Goal: Information Seeking & Learning: Learn about a topic

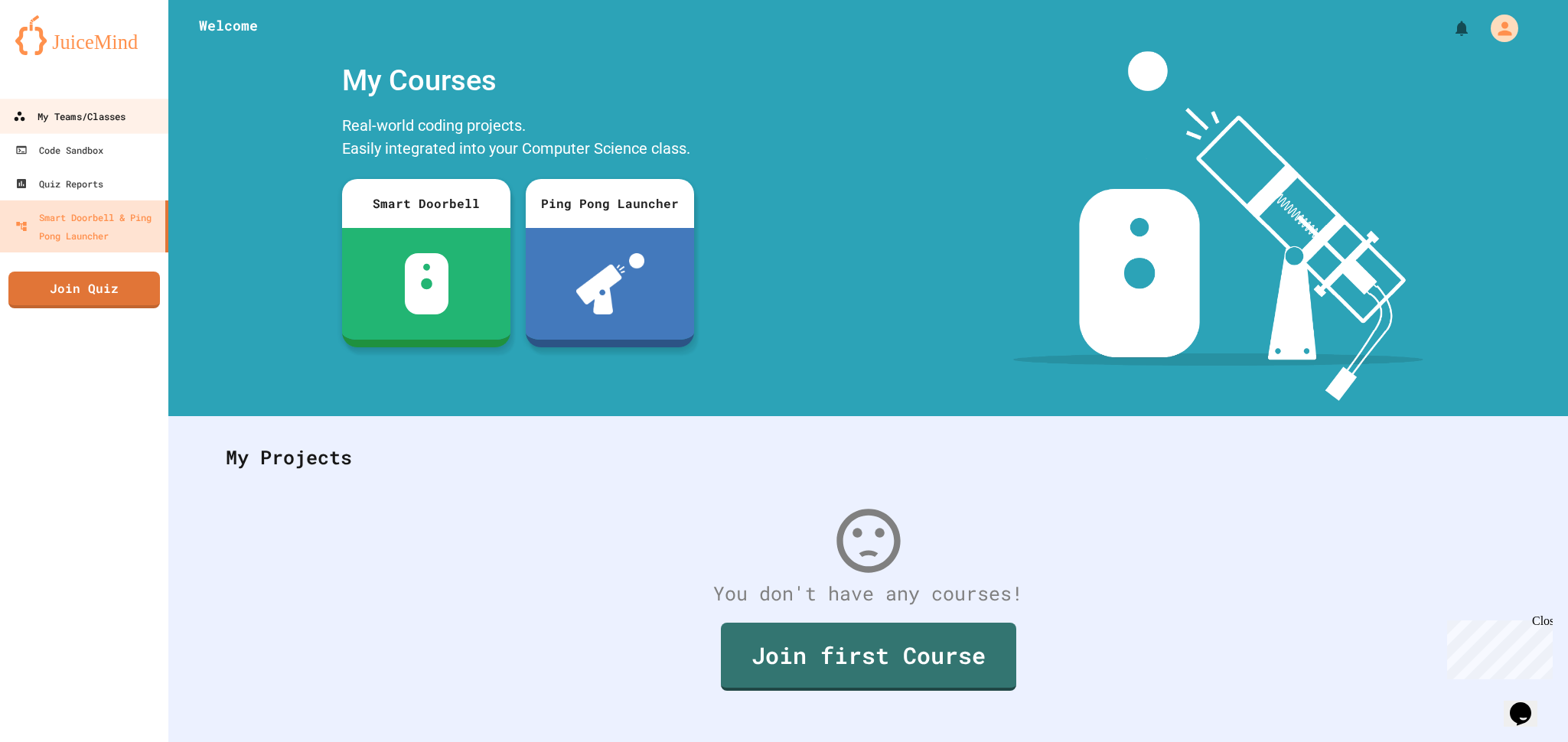
click at [88, 108] on div "My Teams/Classes" at bounding box center [69, 117] width 112 height 19
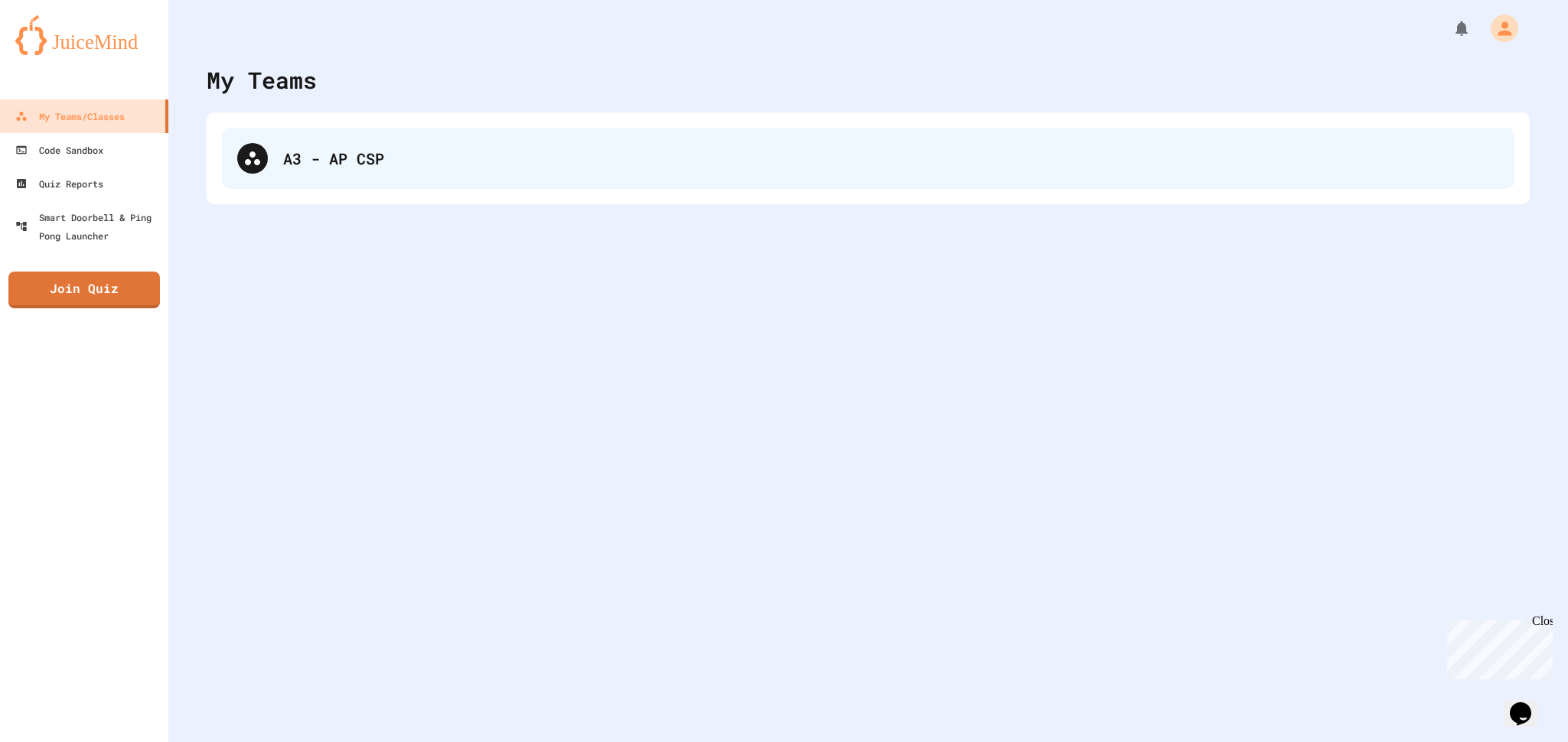
click at [358, 179] on div "A3 - AP CSP" at bounding box center [868, 158] width 1293 height 61
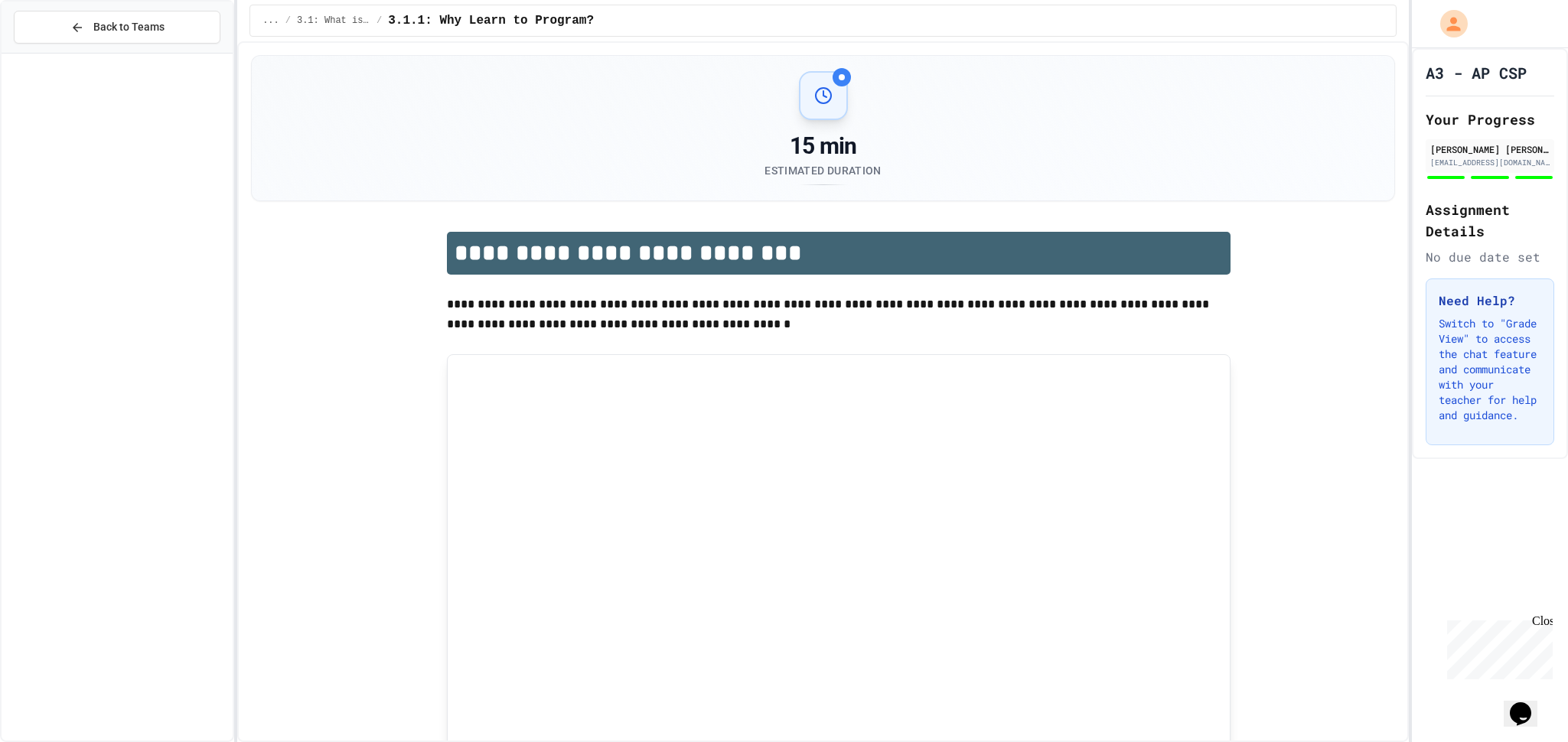
scroll to position [1945, 0]
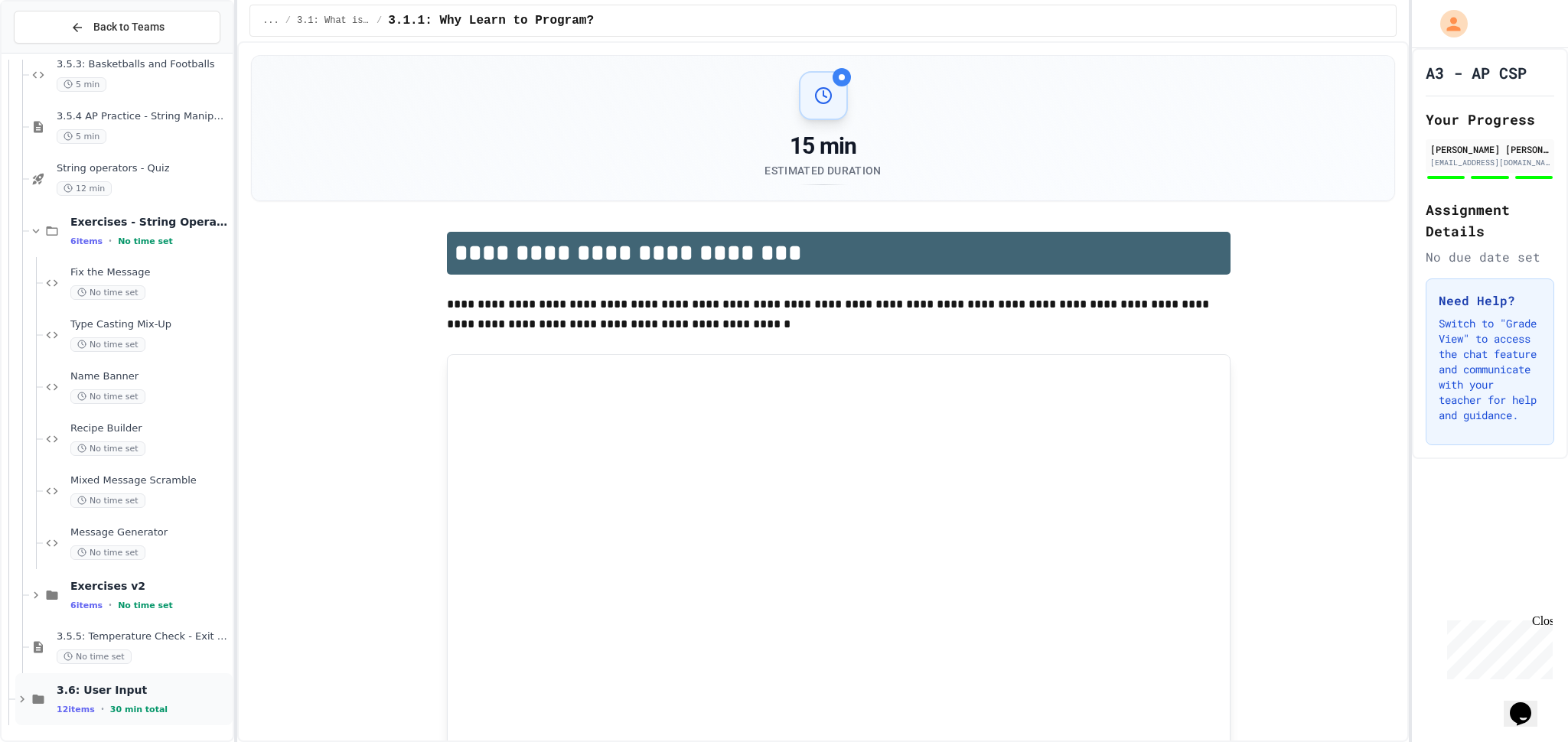
click at [165, 689] on span "3.6: User Input" at bounding box center [143, 689] width 173 height 13
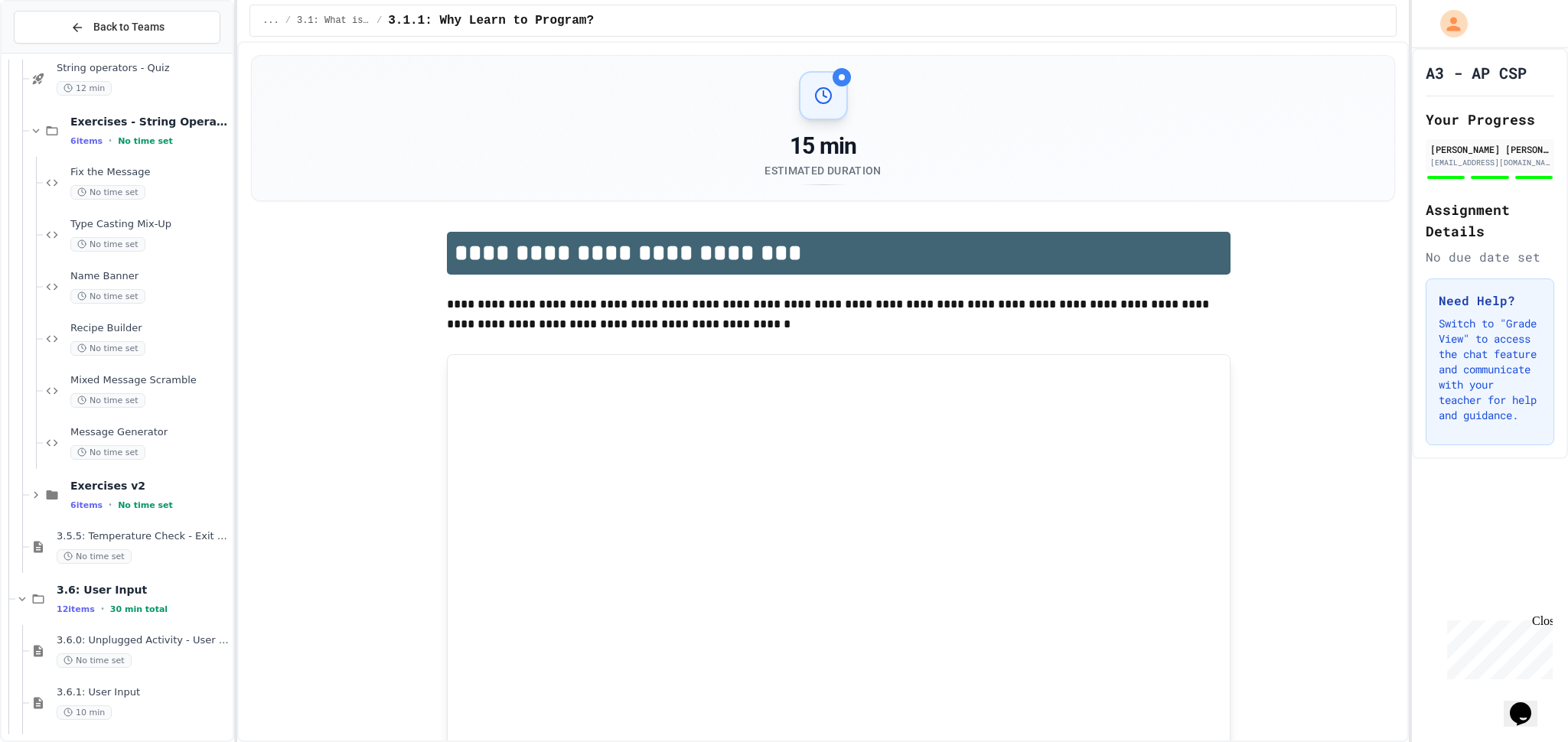
scroll to position [2052, 0]
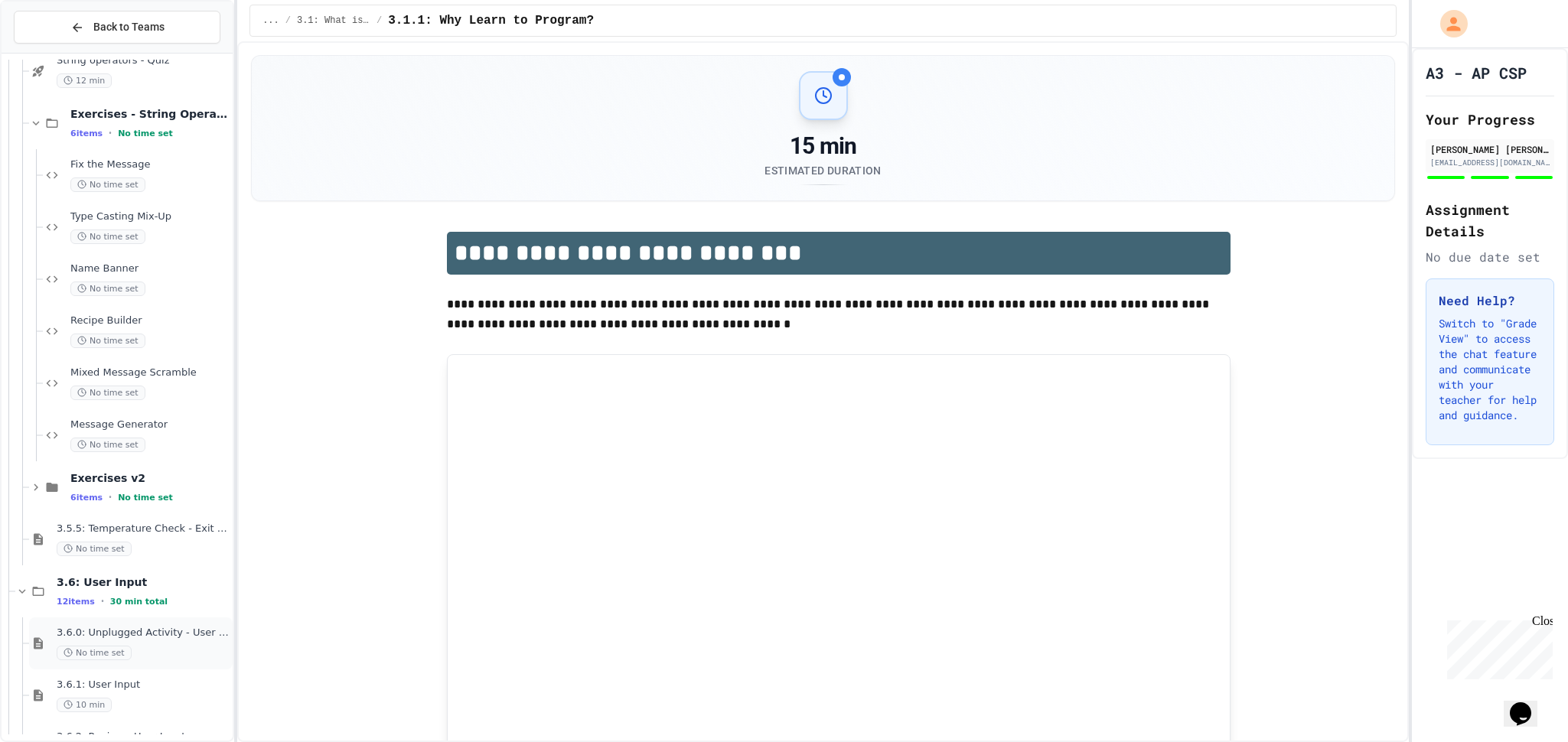
click at [157, 646] on div "No time set" at bounding box center [143, 653] width 173 height 14
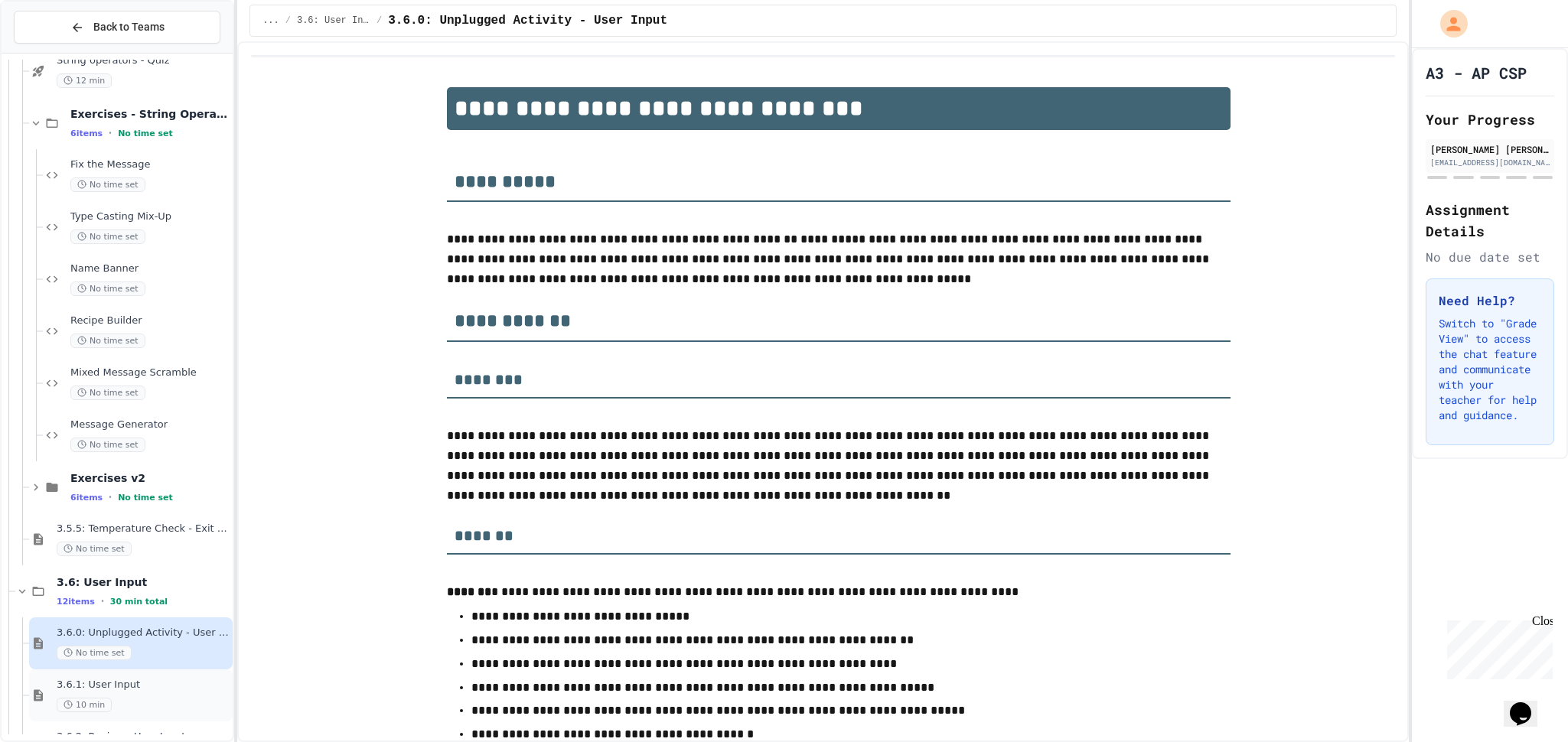
click at [177, 685] on span "3.6.1: User Input" at bounding box center [143, 685] width 173 height 13
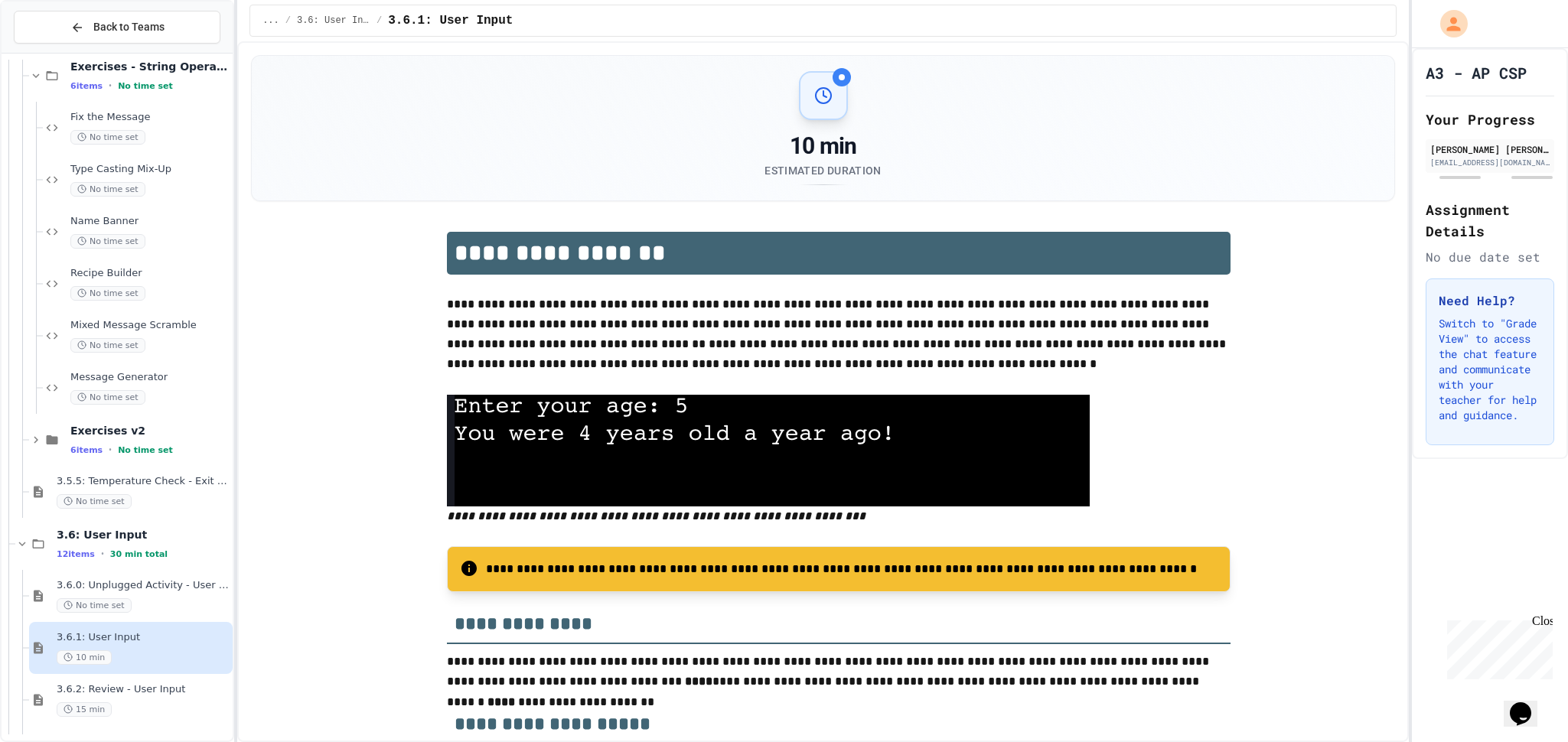
scroll to position [2103, 0]
click at [191, 683] on span "3.6.2: Review - User Input" at bounding box center [143, 687] width 173 height 13
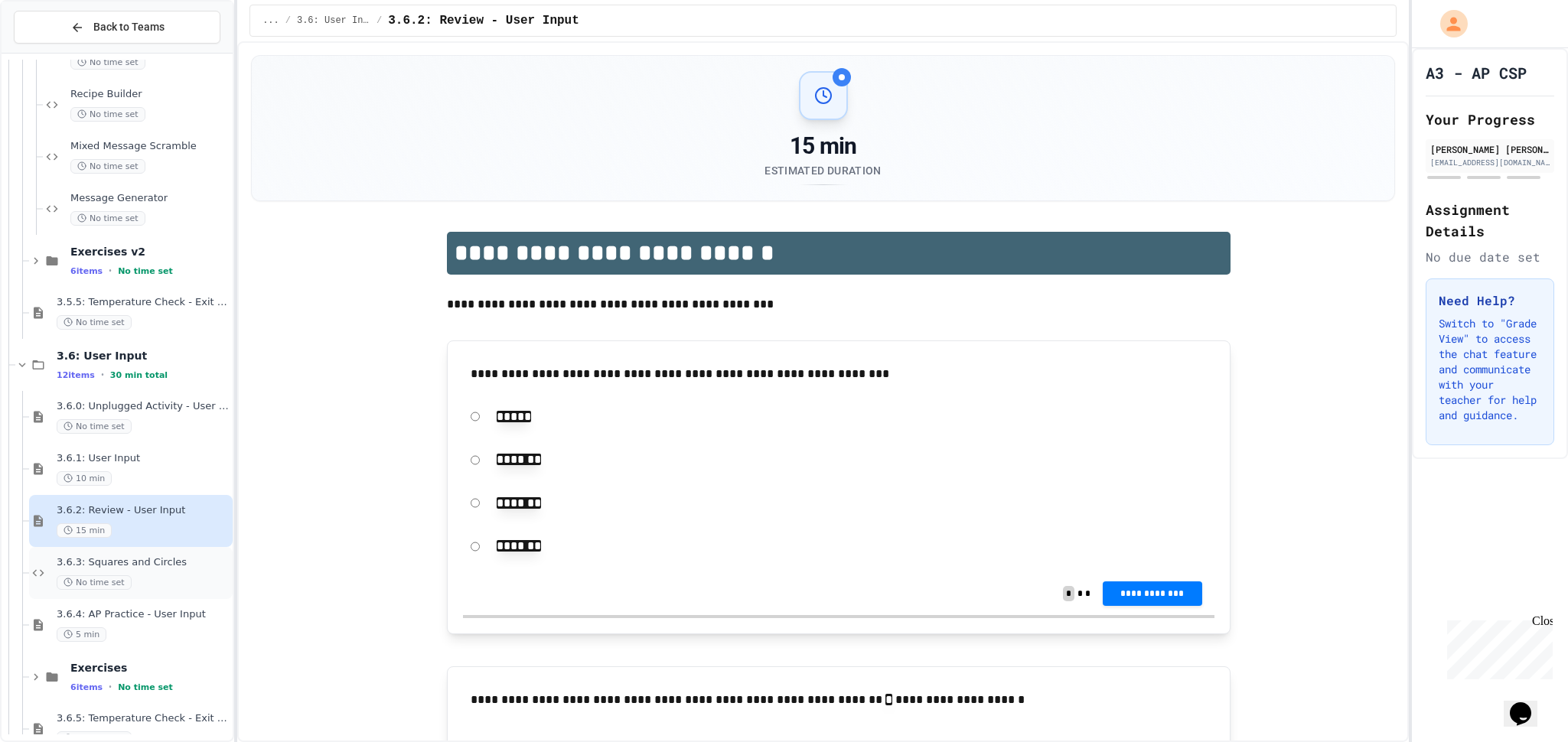
scroll to position [2309, 0]
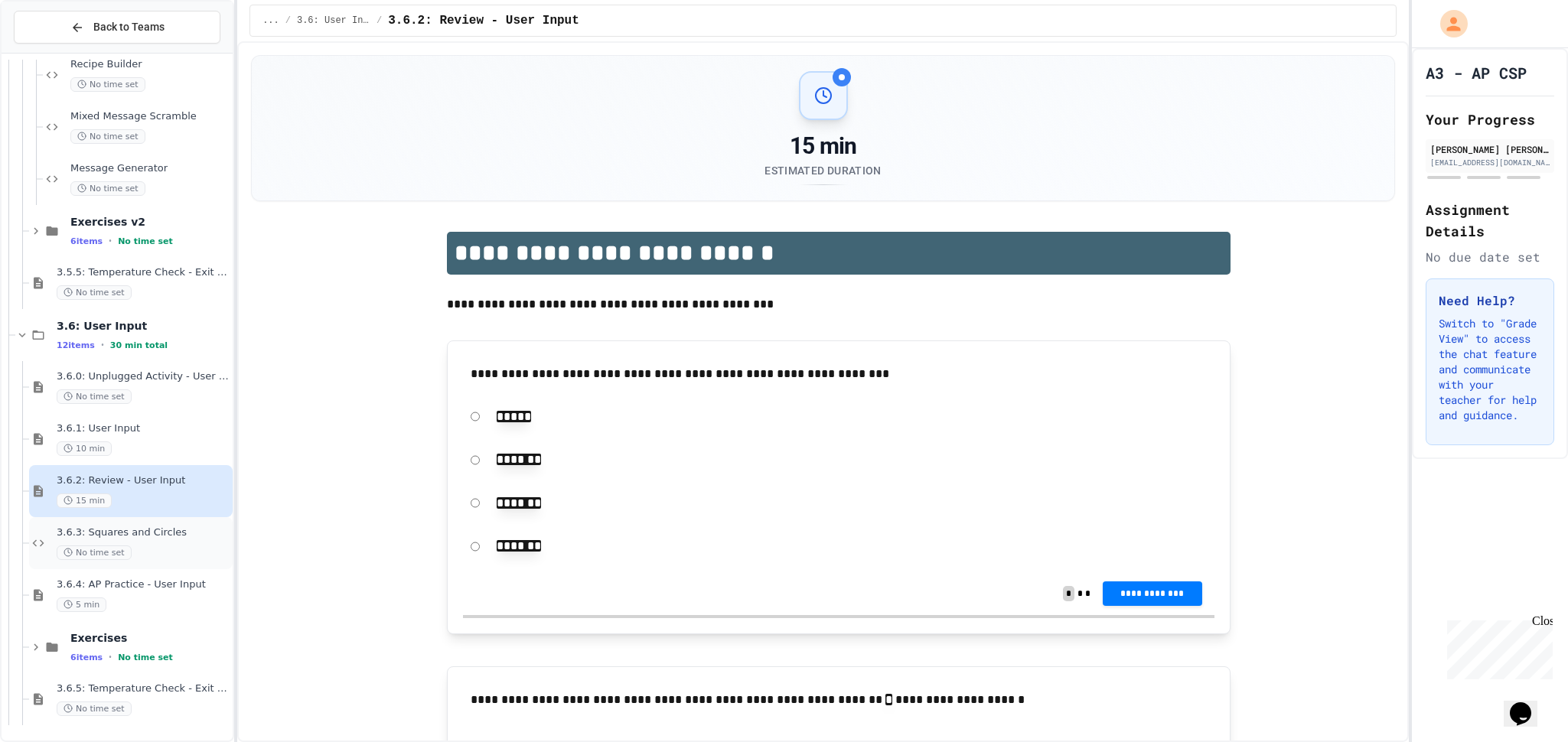
click at [144, 552] on div "No time set" at bounding box center [143, 552] width 173 height 14
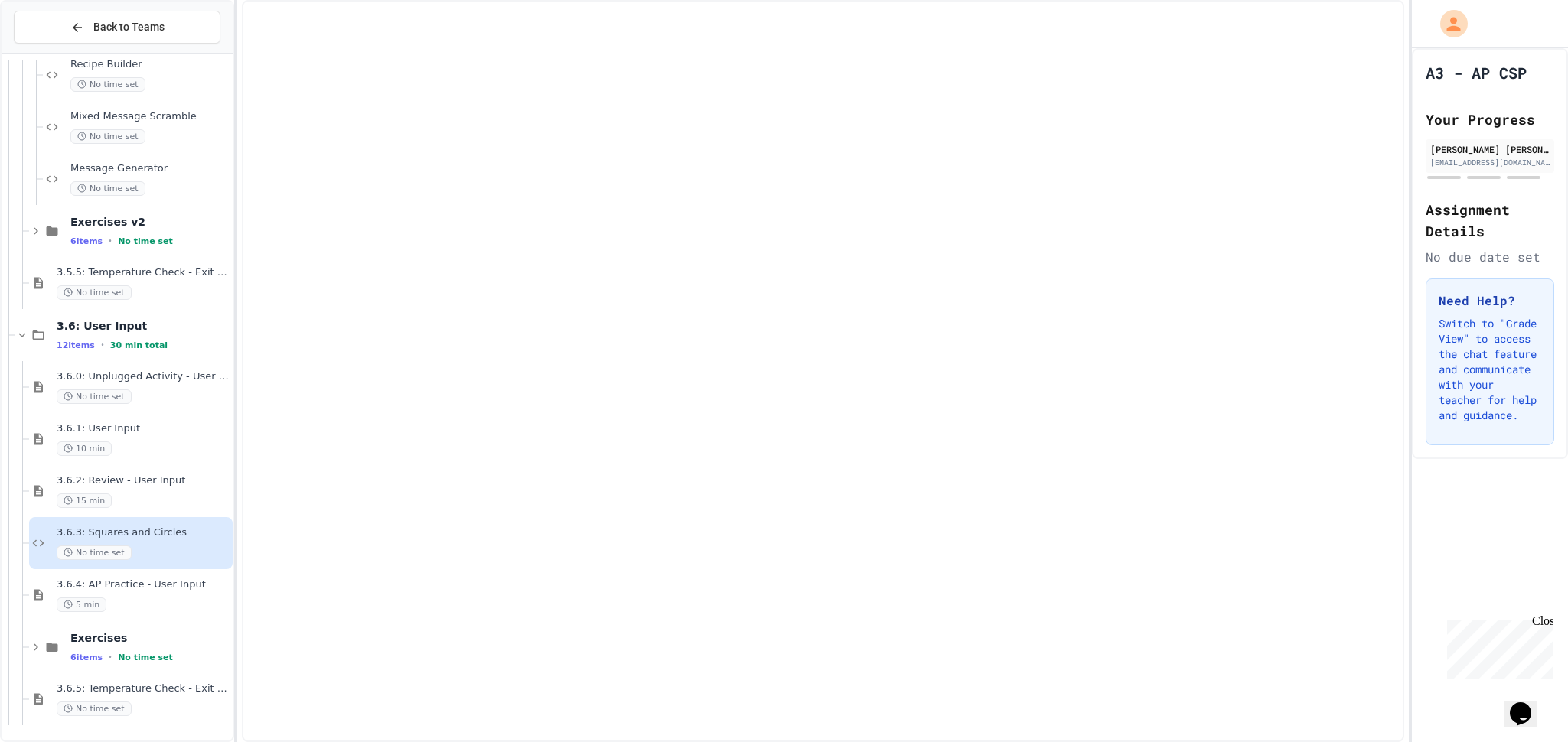
scroll to position [2290, 0]
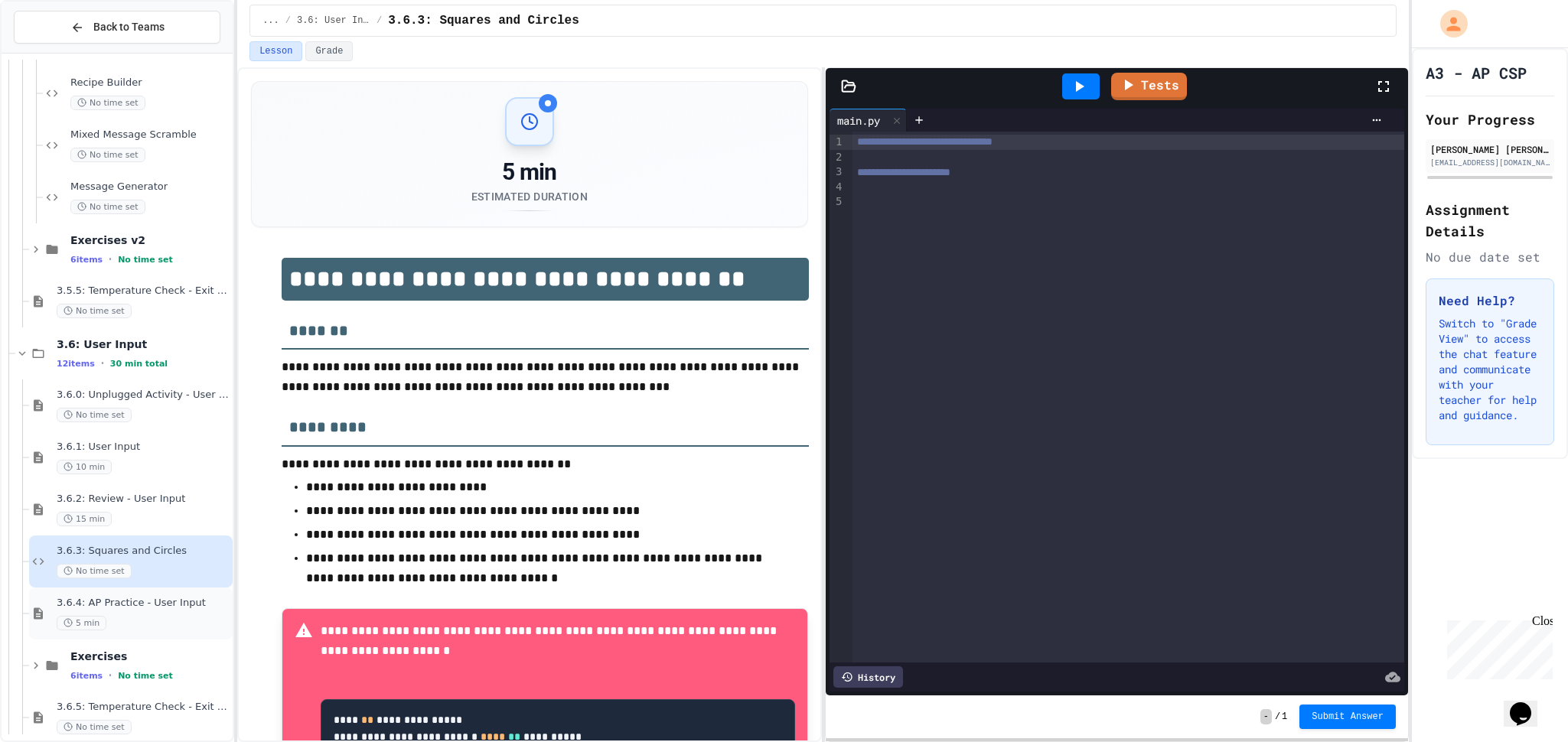
click at [187, 613] on div "3.6.4: AP Practice - User Input 5 min" at bounding box center [143, 613] width 173 height 34
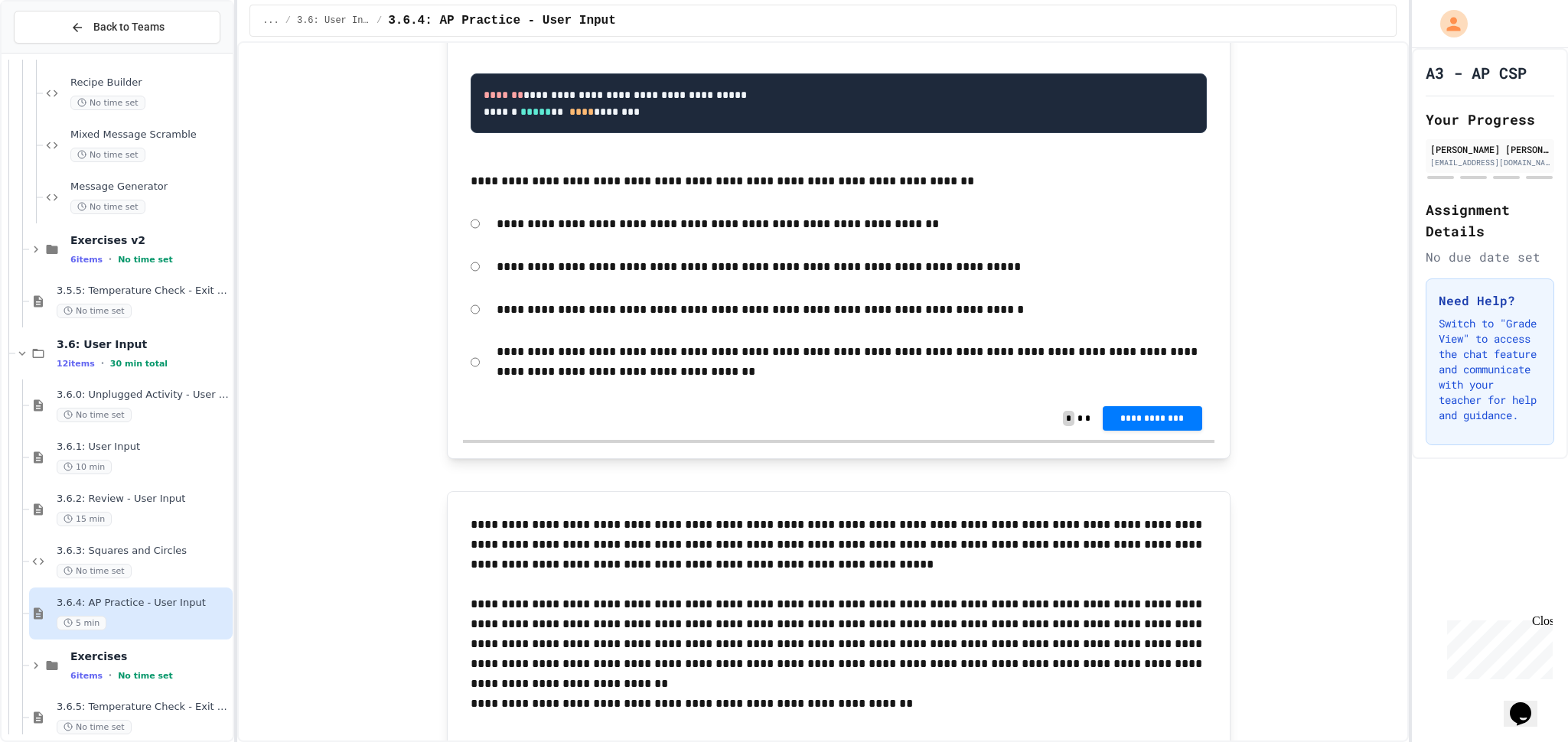
scroll to position [1570, 0]
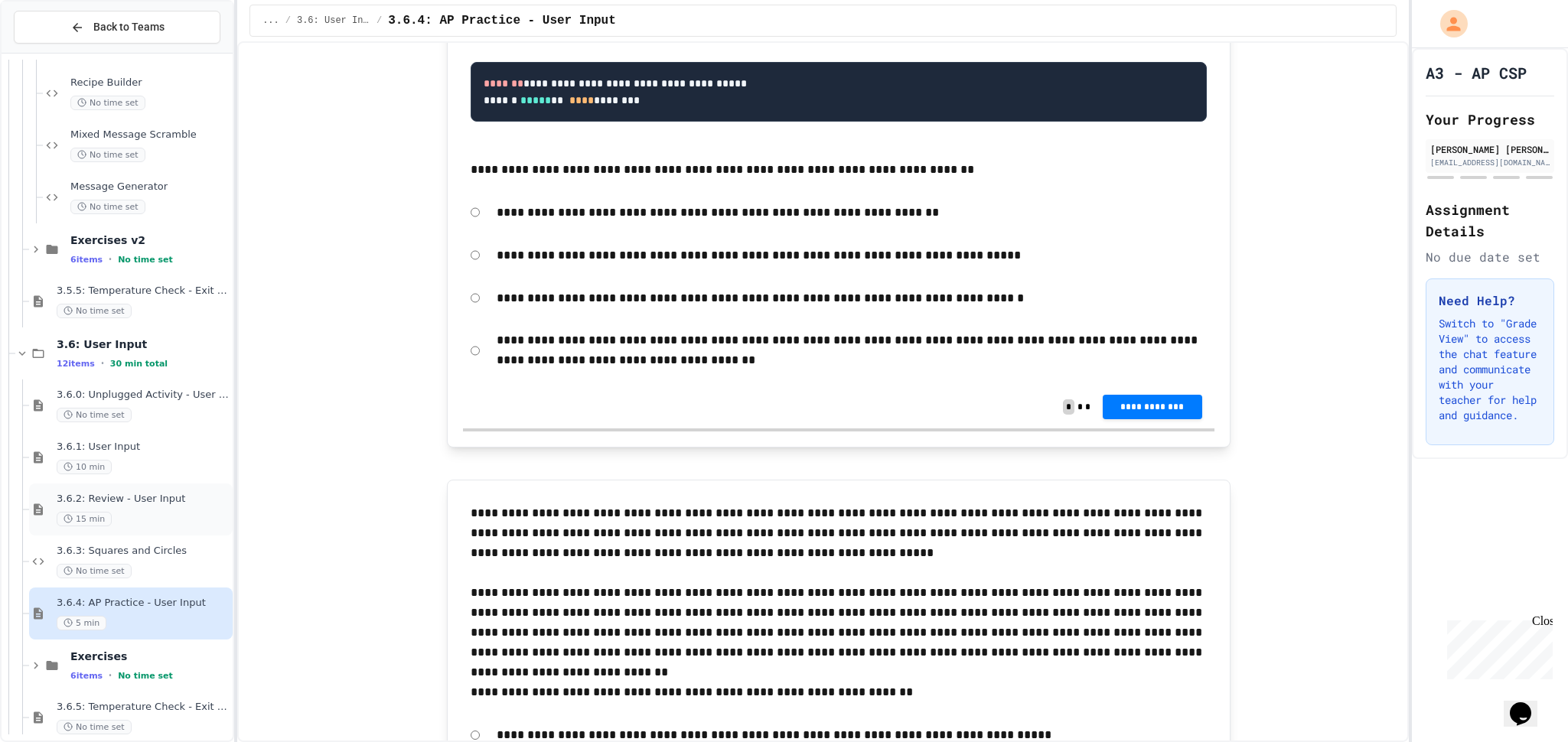
click at [165, 512] on div "15 min" at bounding box center [143, 519] width 173 height 14
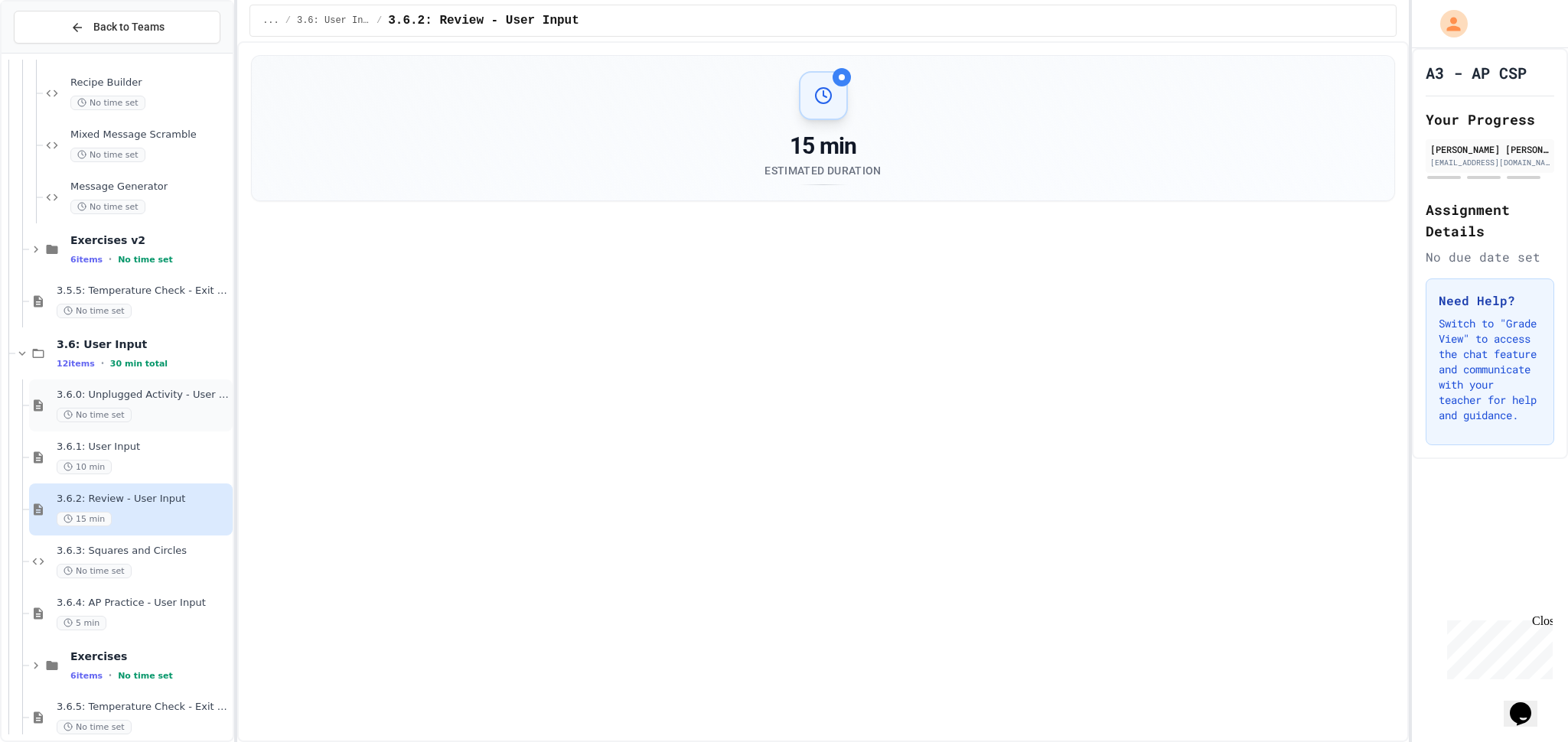
click at [132, 396] on span "3.6.0: Unplugged Activity - User Input" at bounding box center [143, 395] width 173 height 13
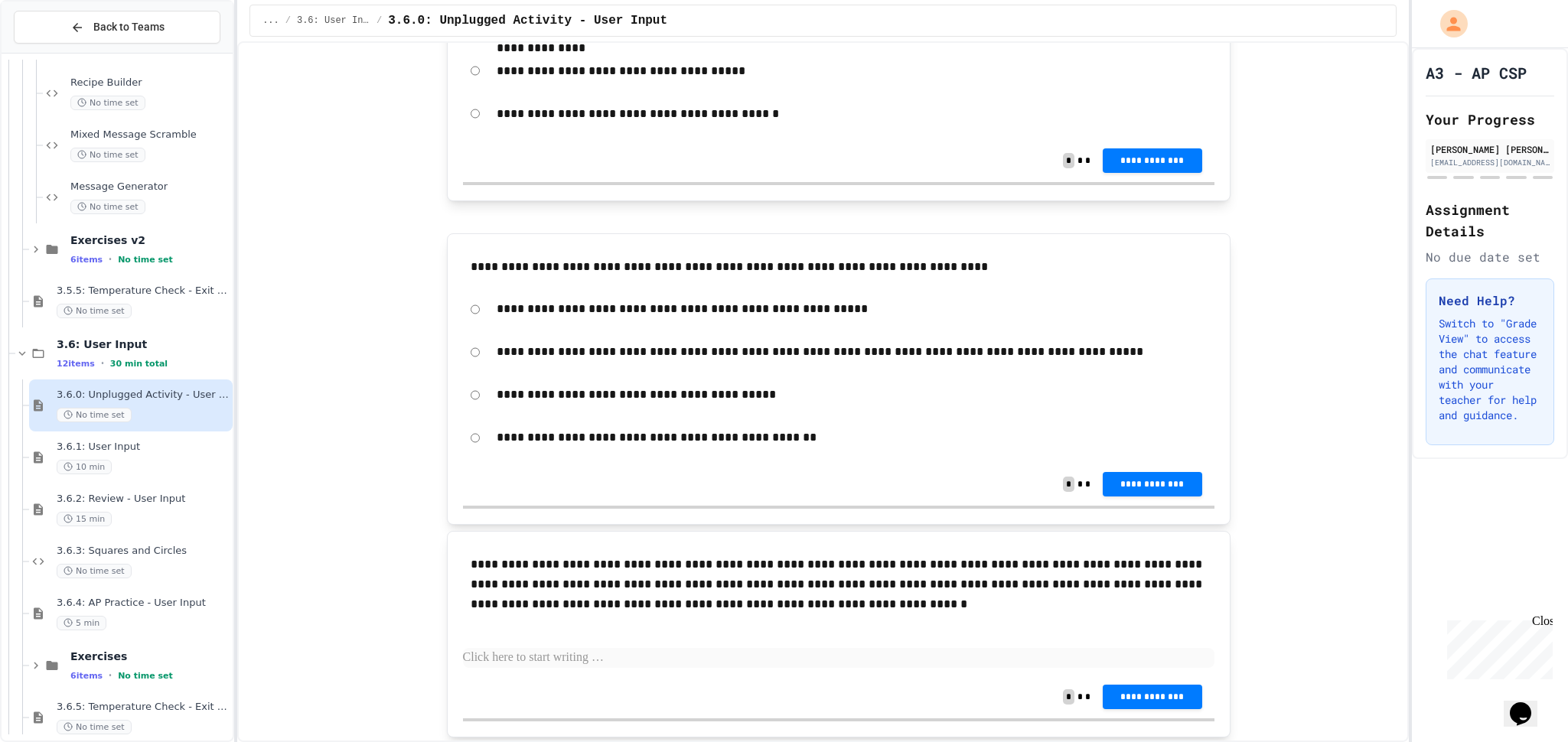
scroll to position [3075, 0]
